Goal: Information Seeking & Learning: Stay updated

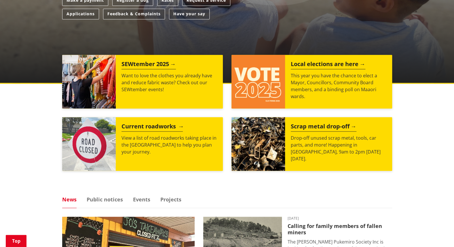
scroll to position [202, 0]
click at [148, 126] on h2 "Current roadworks" at bounding box center [152, 127] width 61 height 9
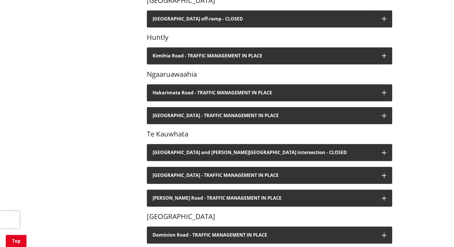
scroll to position [230, 0]
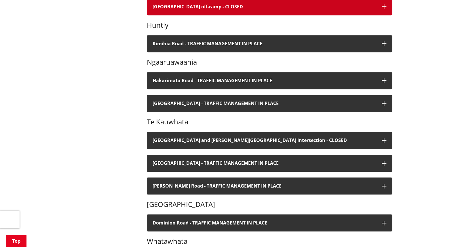
click at [193, 9] on h4 "[GEOGRAPHIC_DATA] off-ramp - CLOSED" at bounding box center [265, 6] width 224 height 5
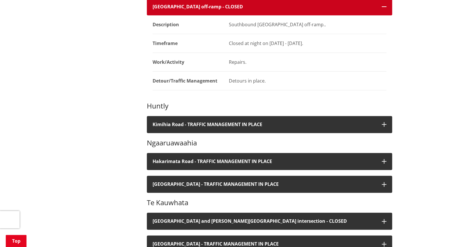
click at [193, 9] on h4 "[GEOGRAPHIC_DATA] off-ramp - CLOSED" at bounding box center [265, 6] width 224 height 5
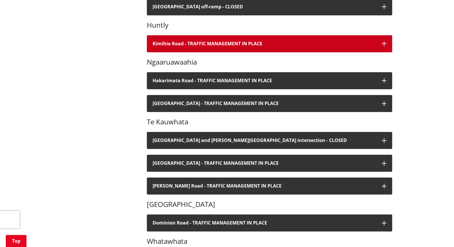
click at [192, 44] on h4 "Kimihia Road - TRAFFIC MANAGEMENT IN PLACE" at bounding box center [265, 43] width 224 height 5
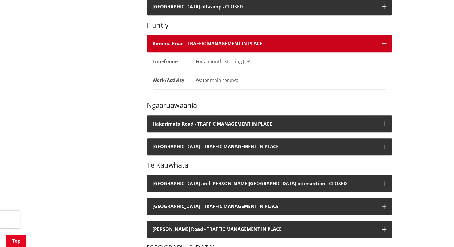
click at [192, 44] on h4 "Kimihia Road - TRAFFIC MANAGEMENT IN PLACE" at bounding box center [265, 43] width 224 height 5
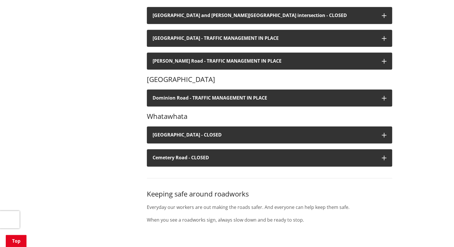
scroll to position [288, 0]
